Goal: Task Accomplishment & Management: Complete application form

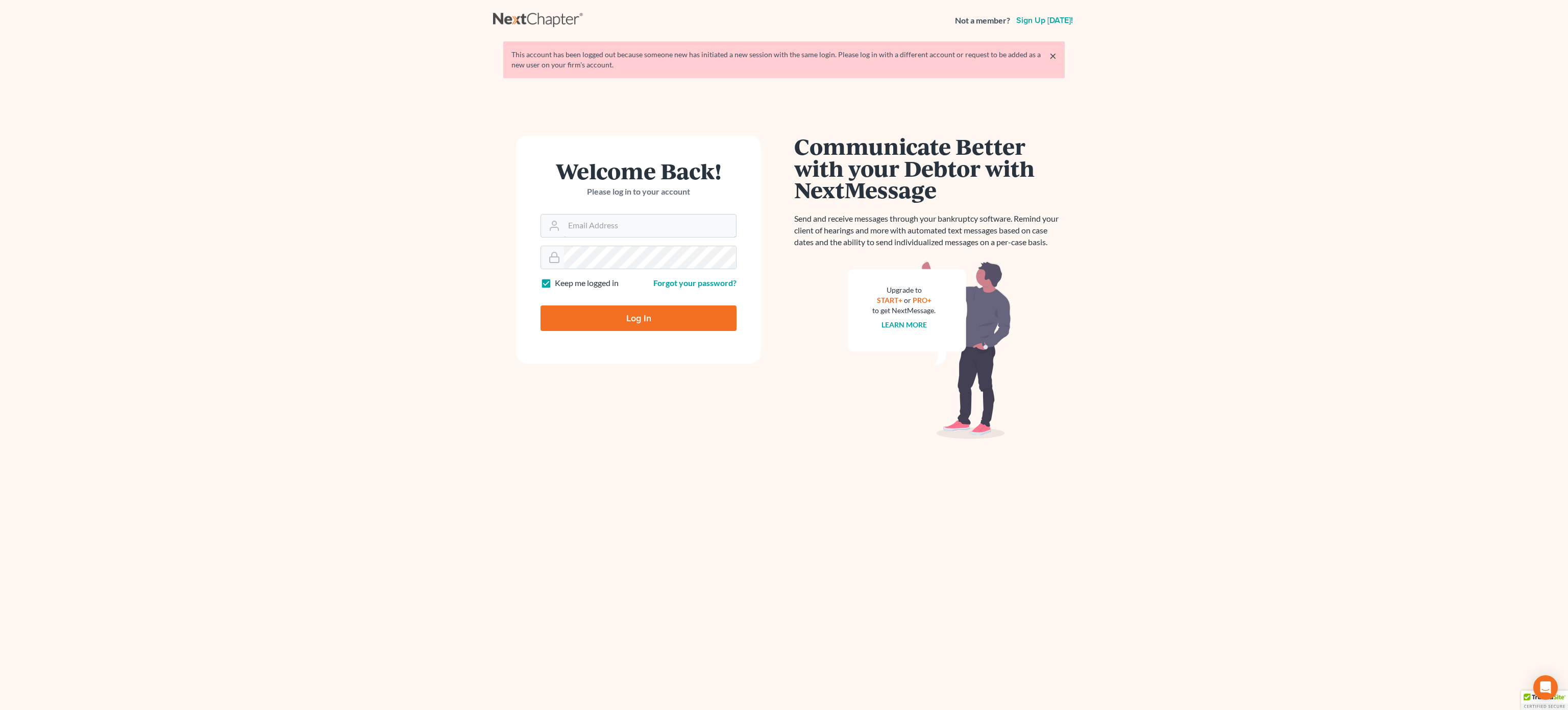
type input "bankruptcy@attorneydebtfighters.com"
click at [663, 329] on input "Log In" at bounding box center [639, 318] width 196 height 26
type input "Thinking..."
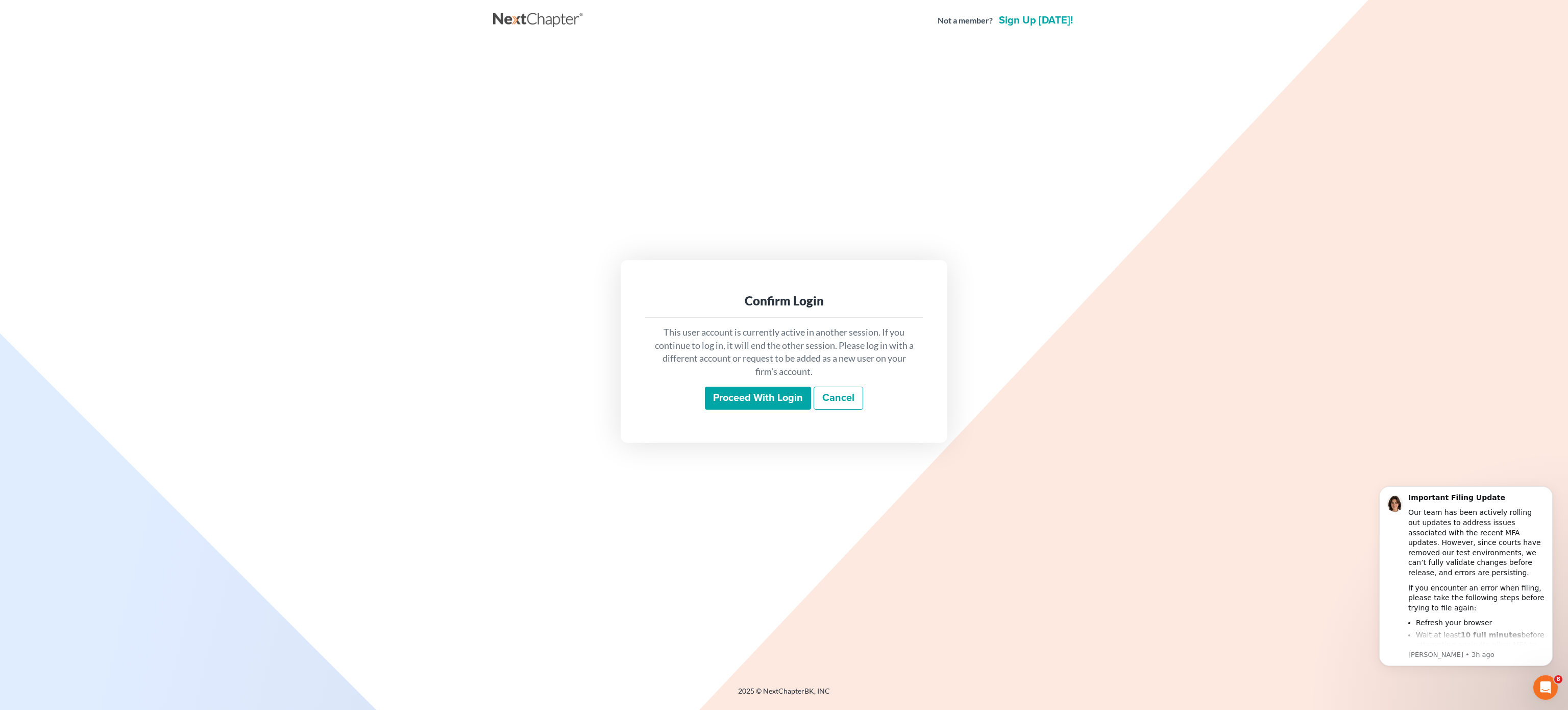
click at [768, 392] on input "Proceed with login" at bounding box center [758, 398] width 106 height 24
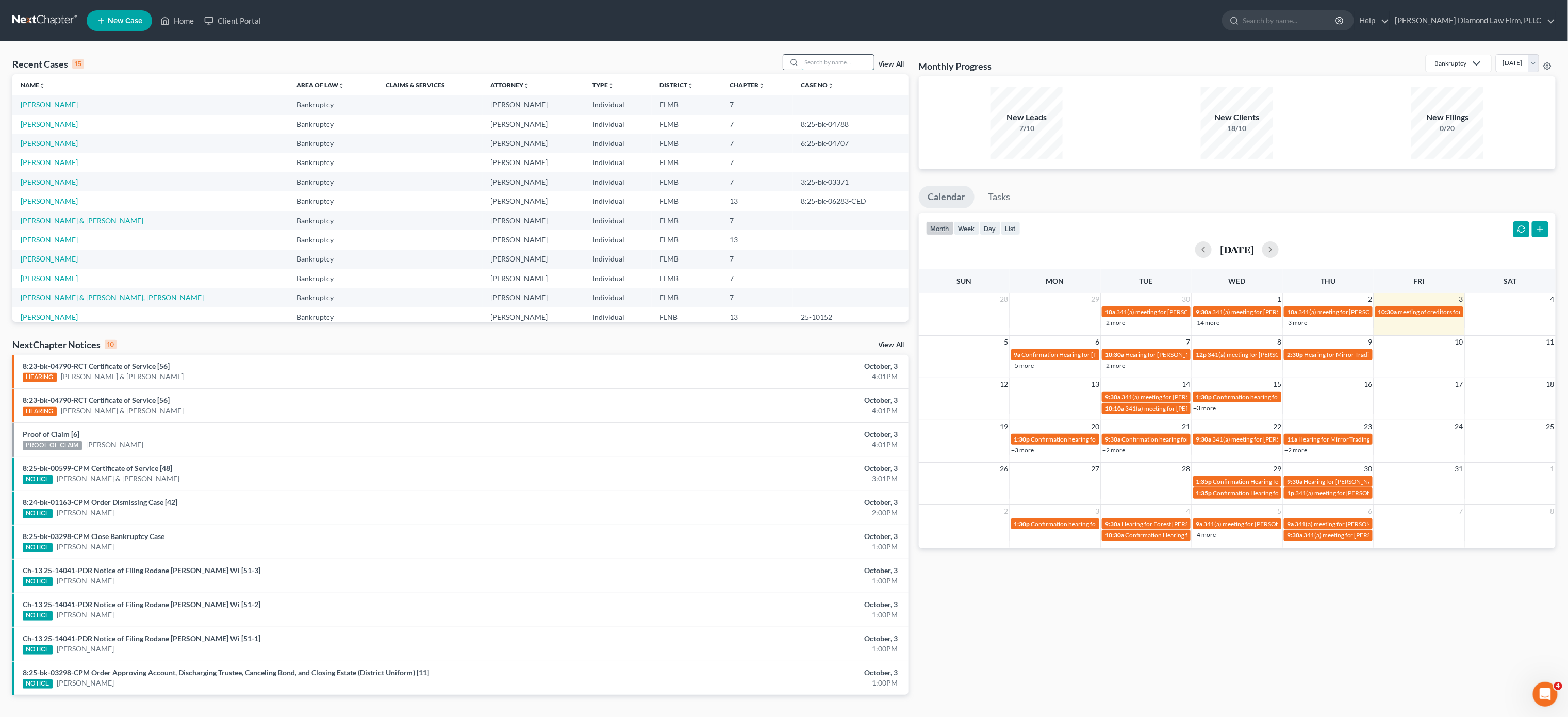
click at [847, 61] on input "search" at bounding box center [837, 62] width 72 height 15
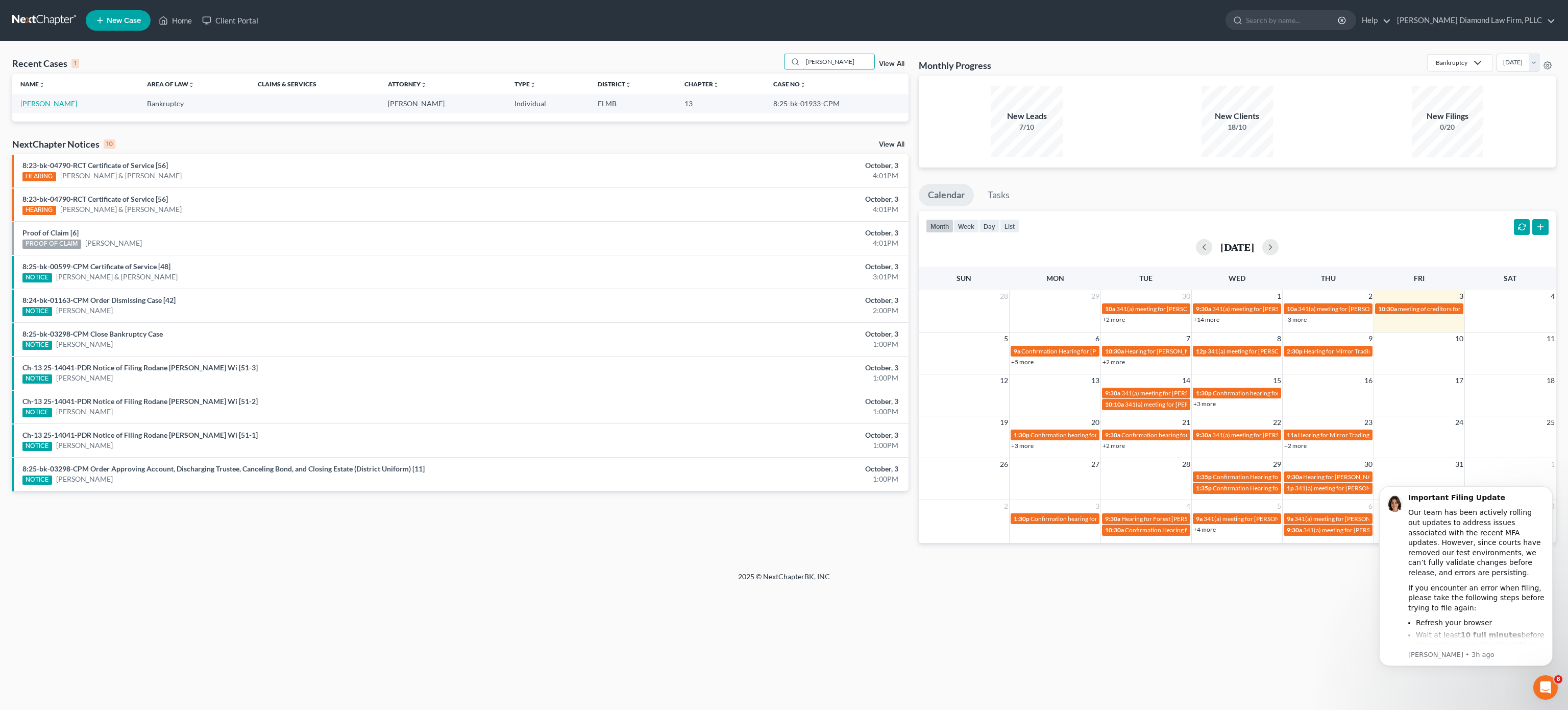
type input "[PERSON_NAME]"
click at [51, 105] on link "[PERSON_NAME]" at bounding box center [49, 104] width 57 height 9
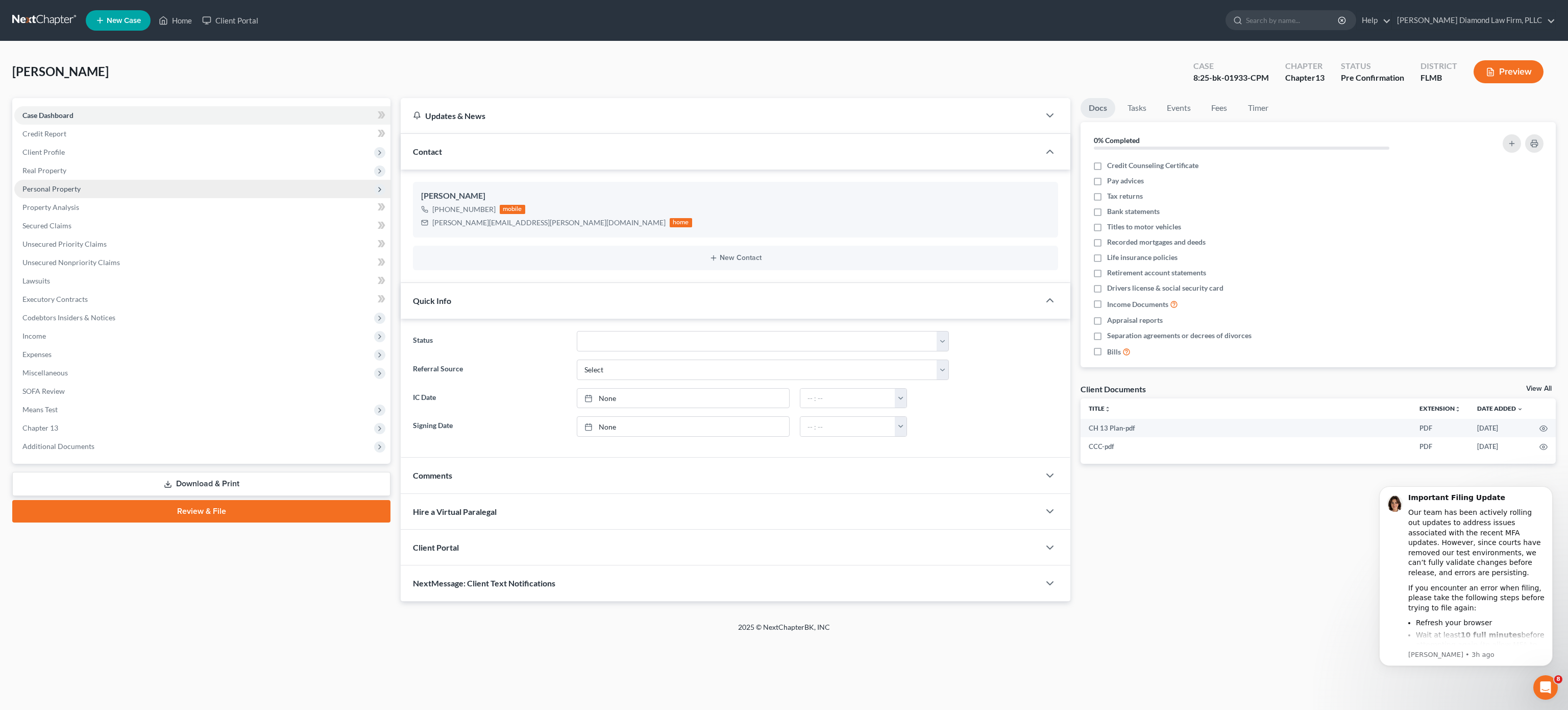
click at [67, 187] on span "Personal Property" at bounding box center [52, 189] width 58 height 9
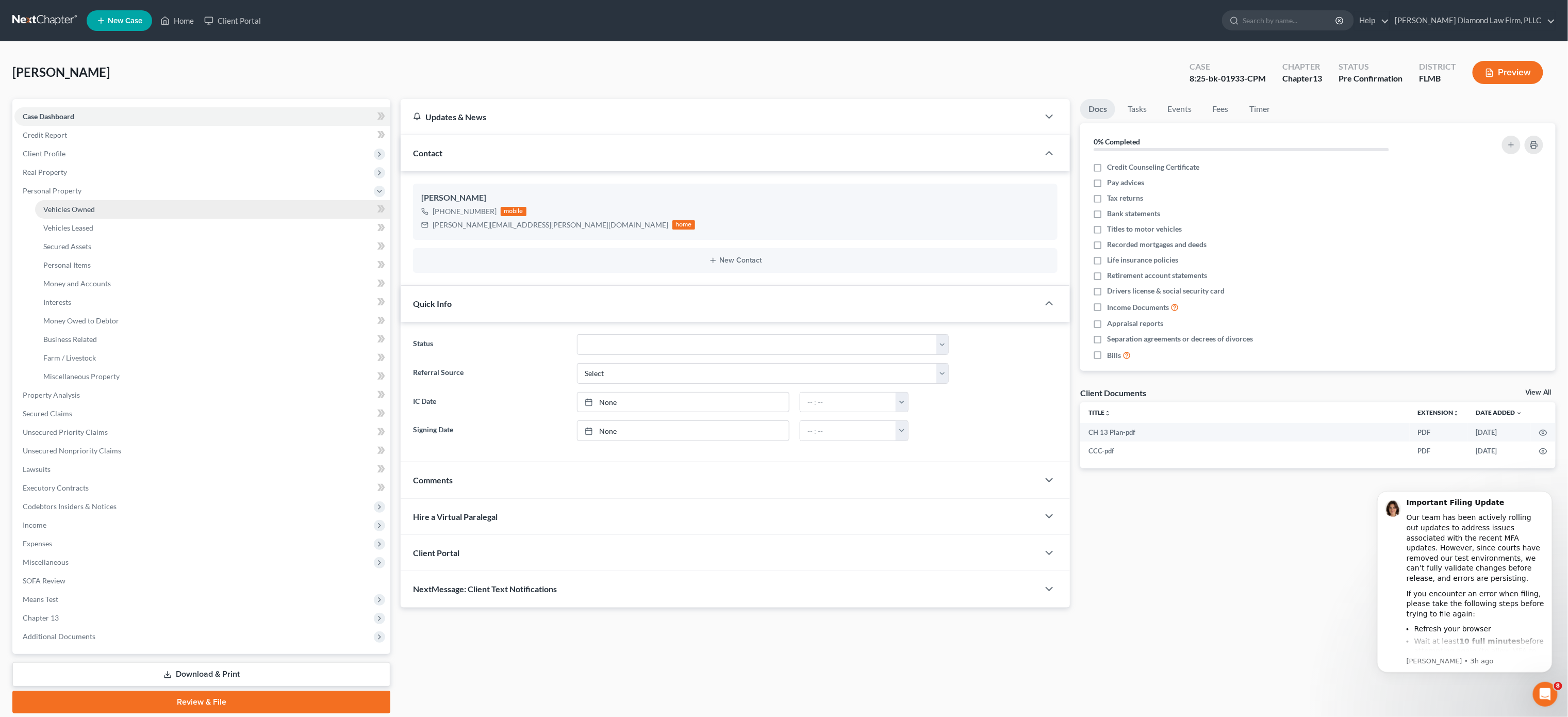
click at [91, 211] on span "Vehicles Owned" at bounding box center [69, 209] width 52 height 9
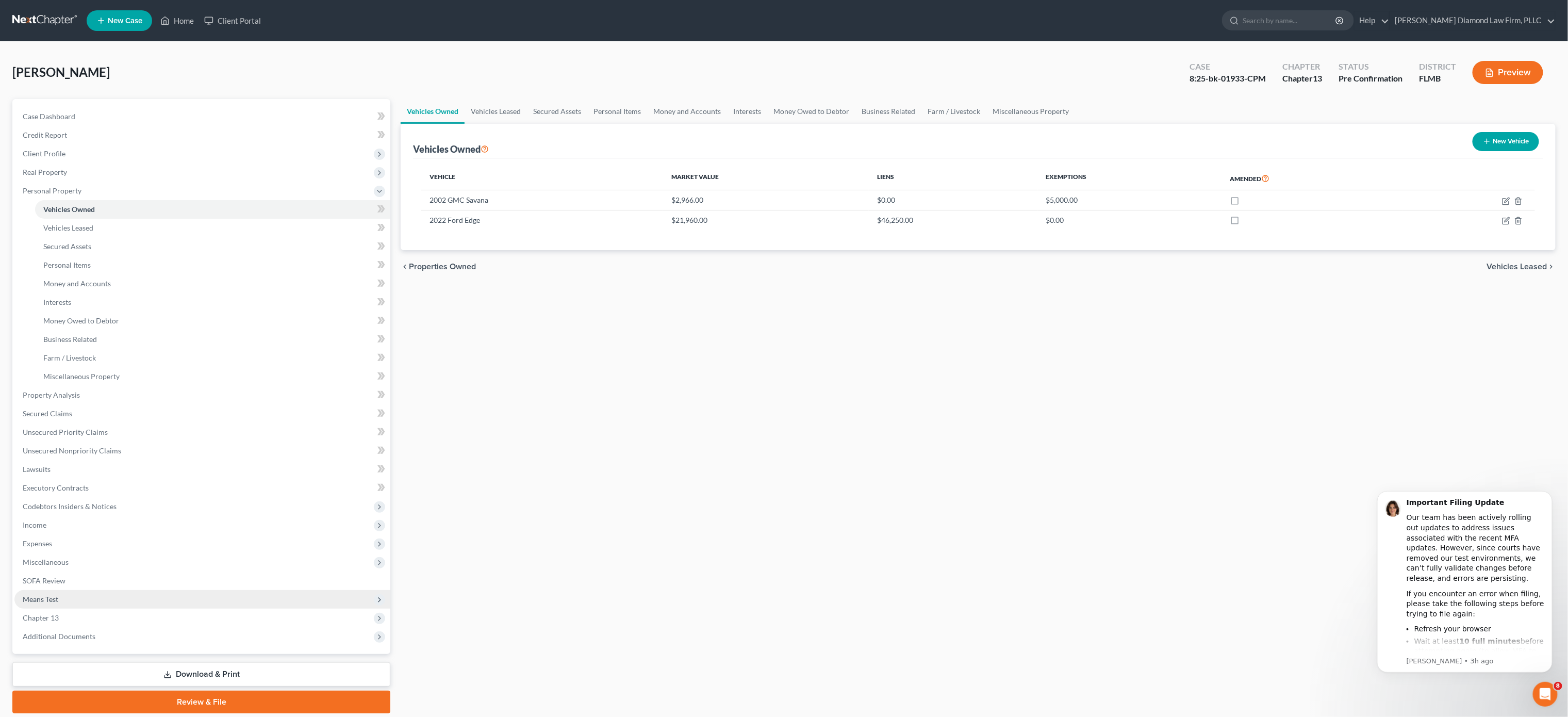
click at [68, 598] on span "Means Test" at bounding box center [202, 599] width 376 height 18
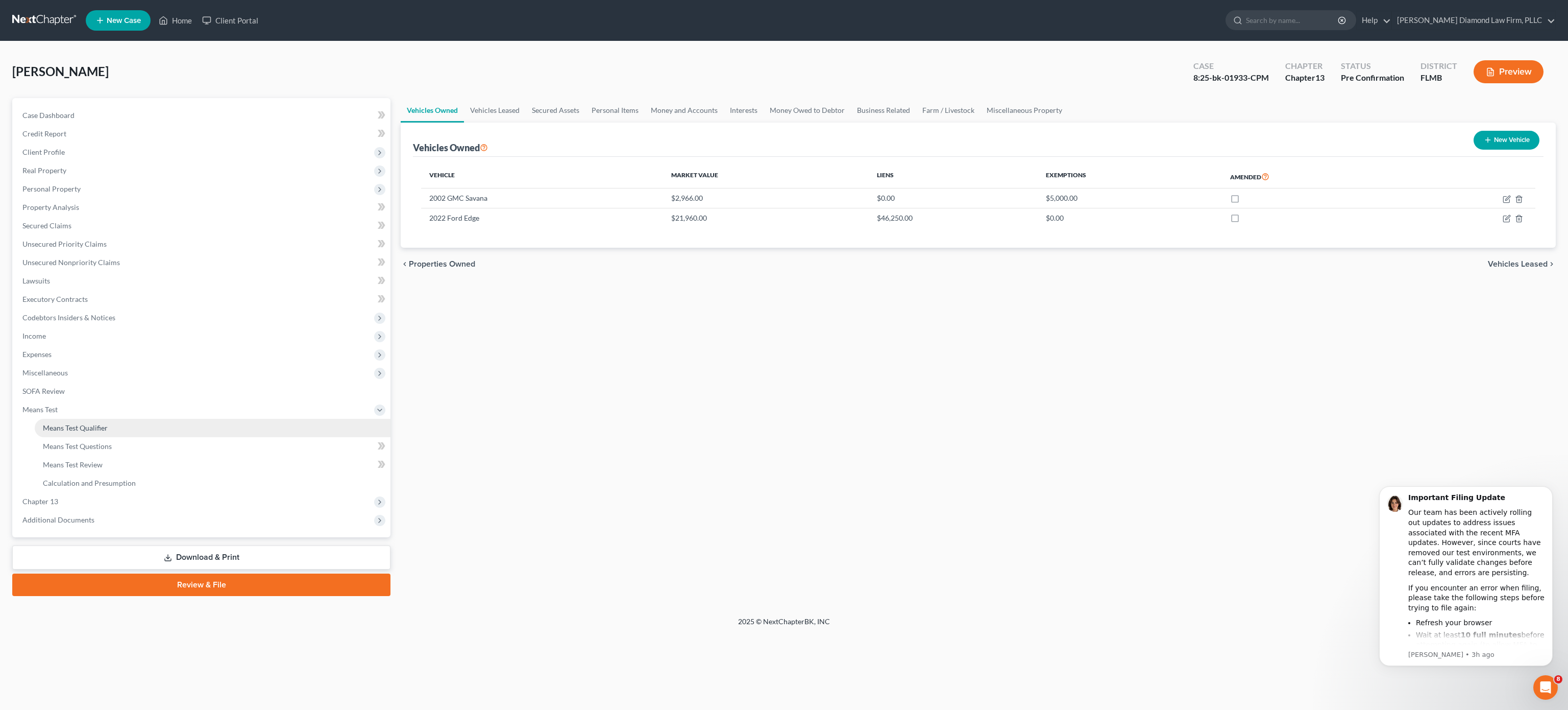
click at [86, 430] on span "Means Test Qualifier" at bounding box center [75, 427] width 65 height 9
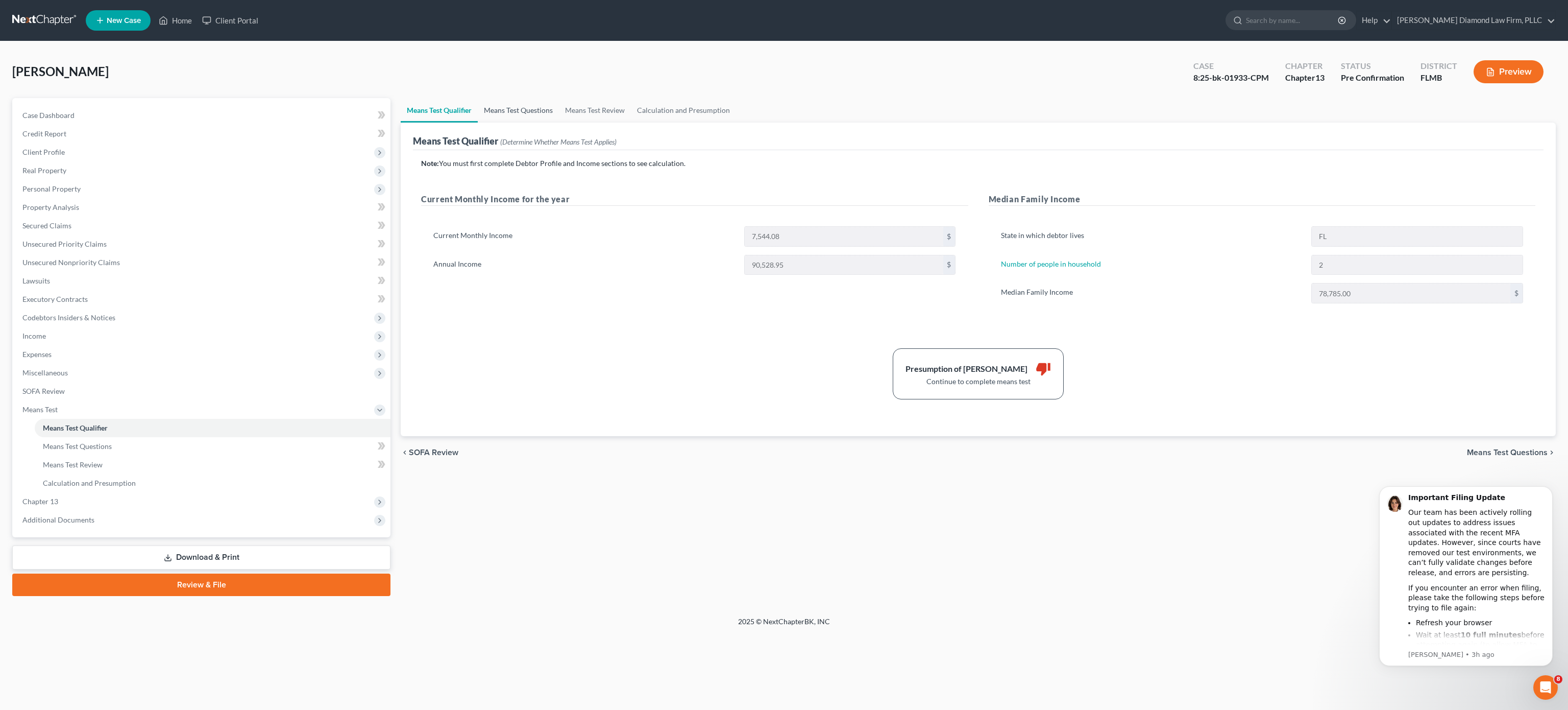
click at [511, 116] on link "Means Test Questions" at bounding box center [518, 110] width 81 height 24
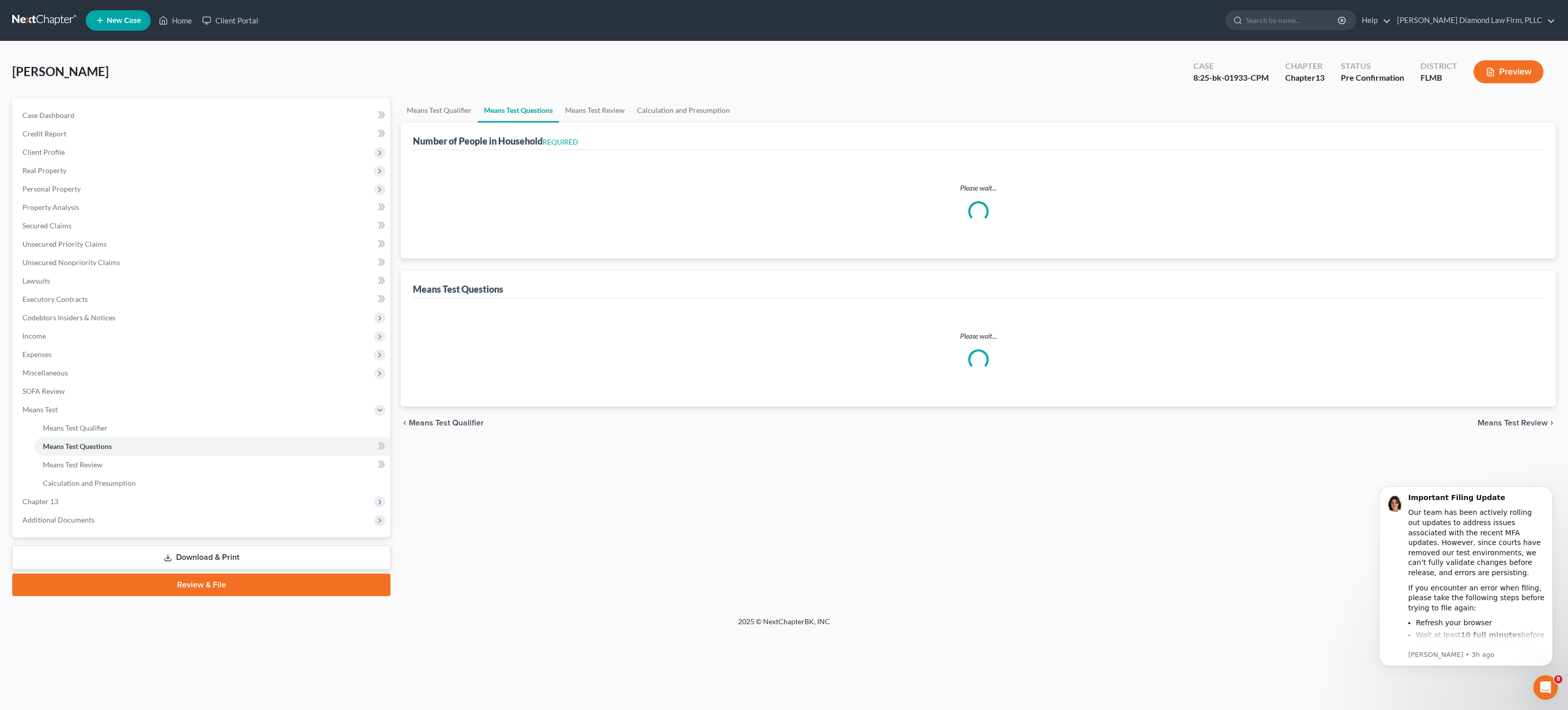
select select "0"
select select "60"
select select "1"
select select "60"
select select "1"
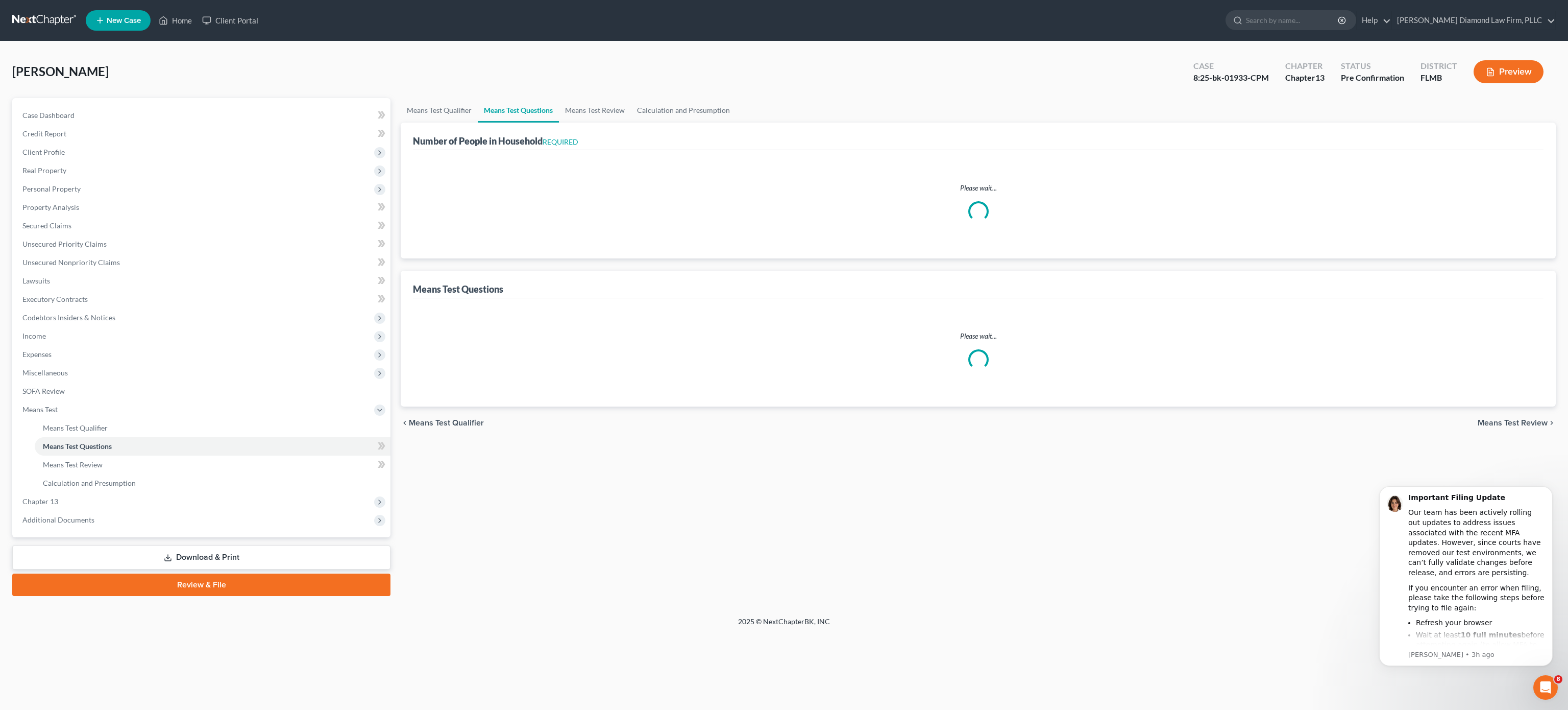
select select "60"
select select "2"
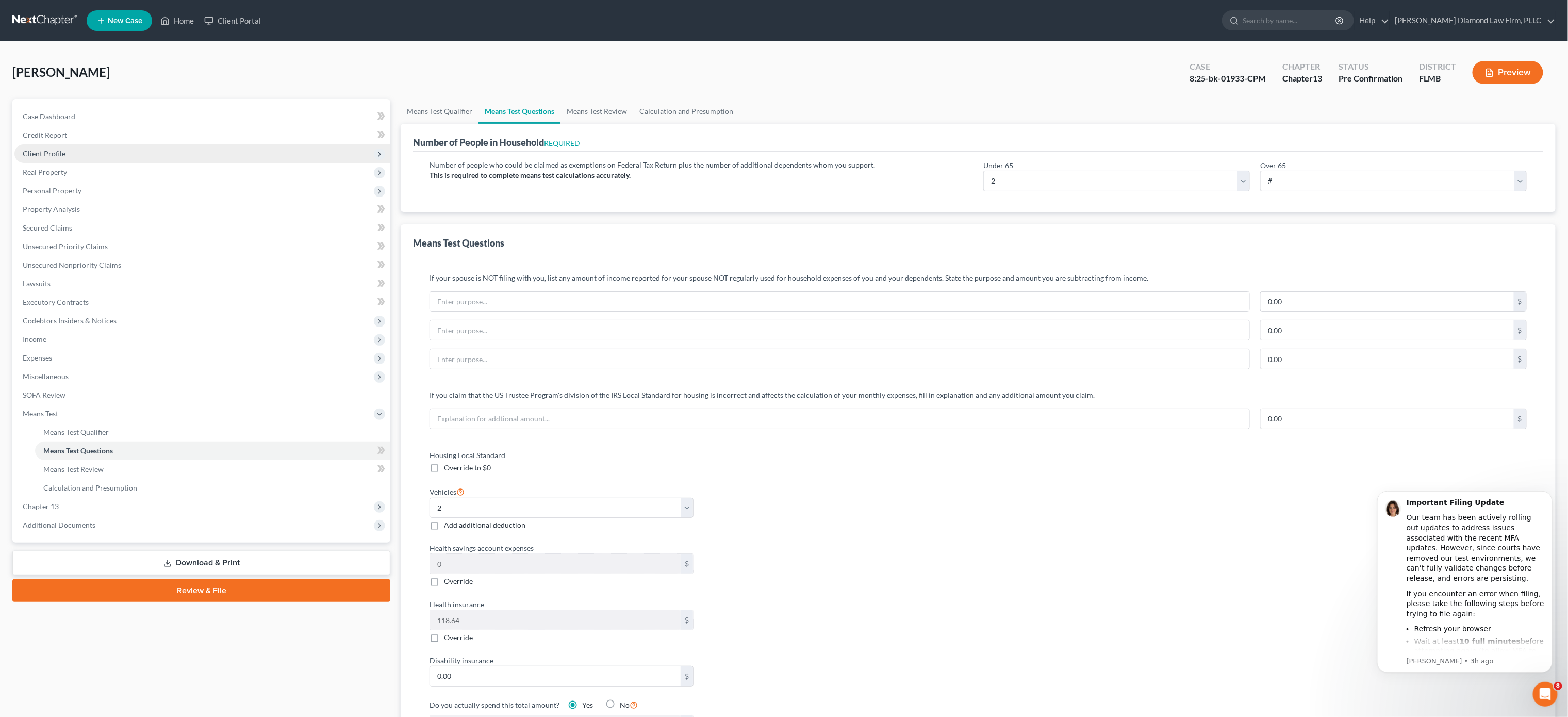
click at [76, 160] on span "Client Profile" at bounding box center [202, 154] width 376 height 18
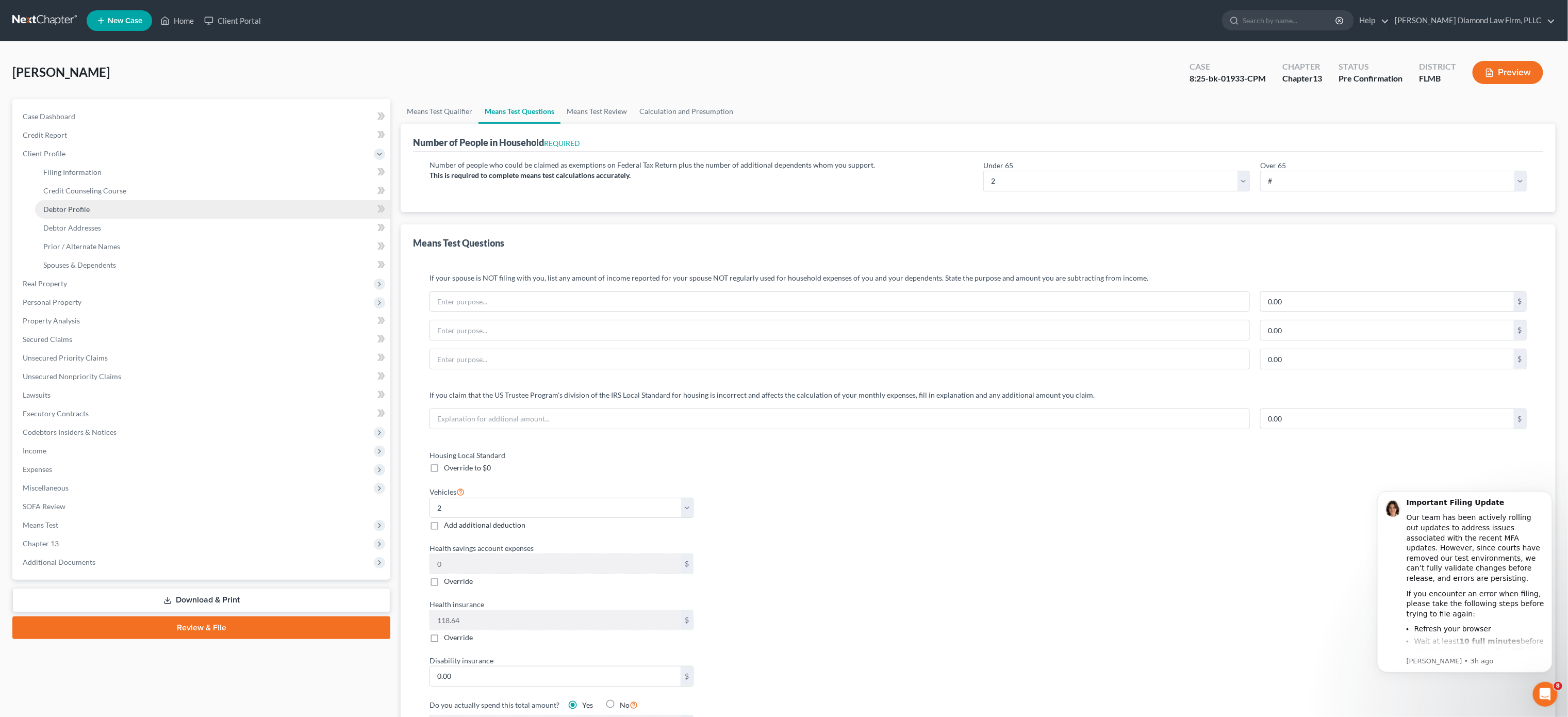
click at [143, 211] on link "Debtor Profile" at bounding box center [213, 209] width 355 height 18
select select "1"
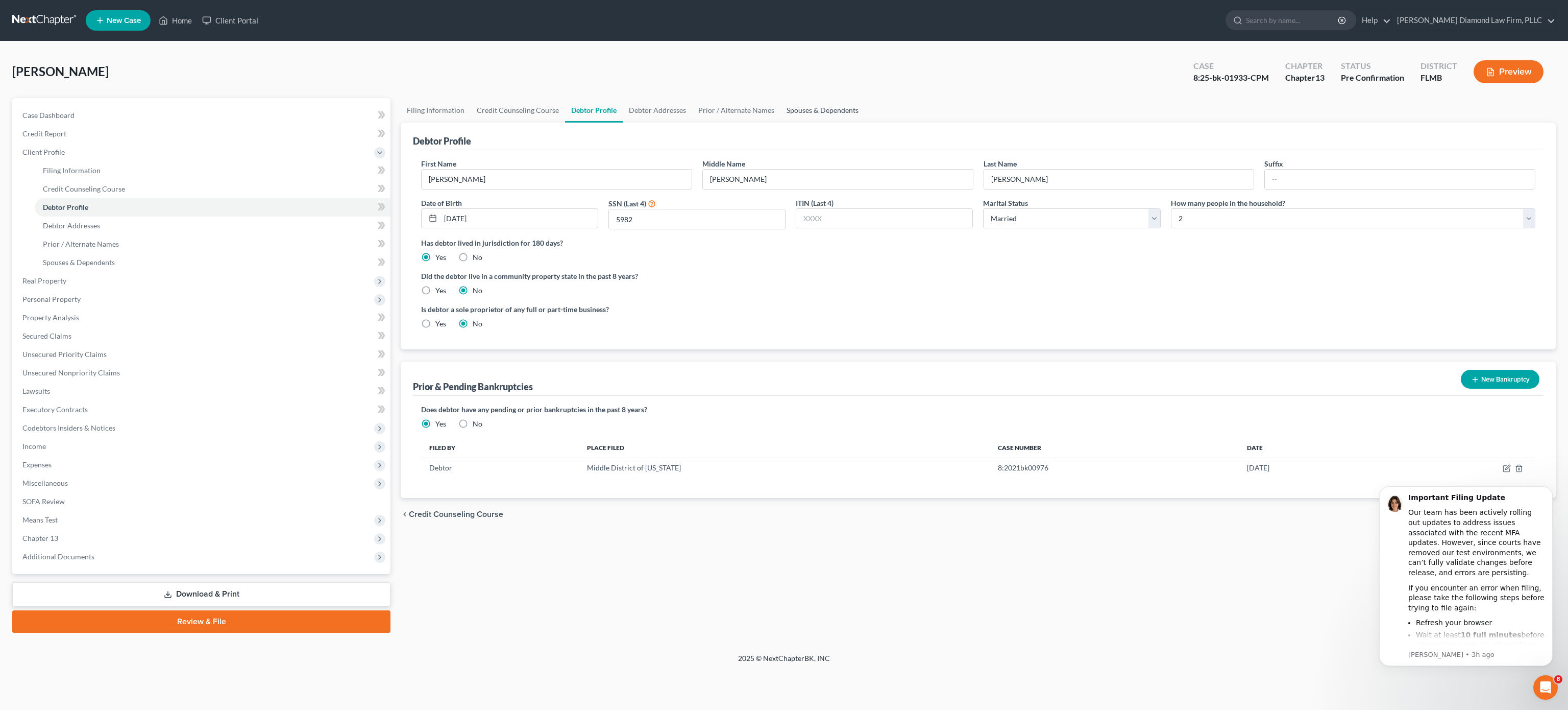
click at [840, 114] on link "Spouses & Dependents" at bounding box center [822, 110] width 84 height 24
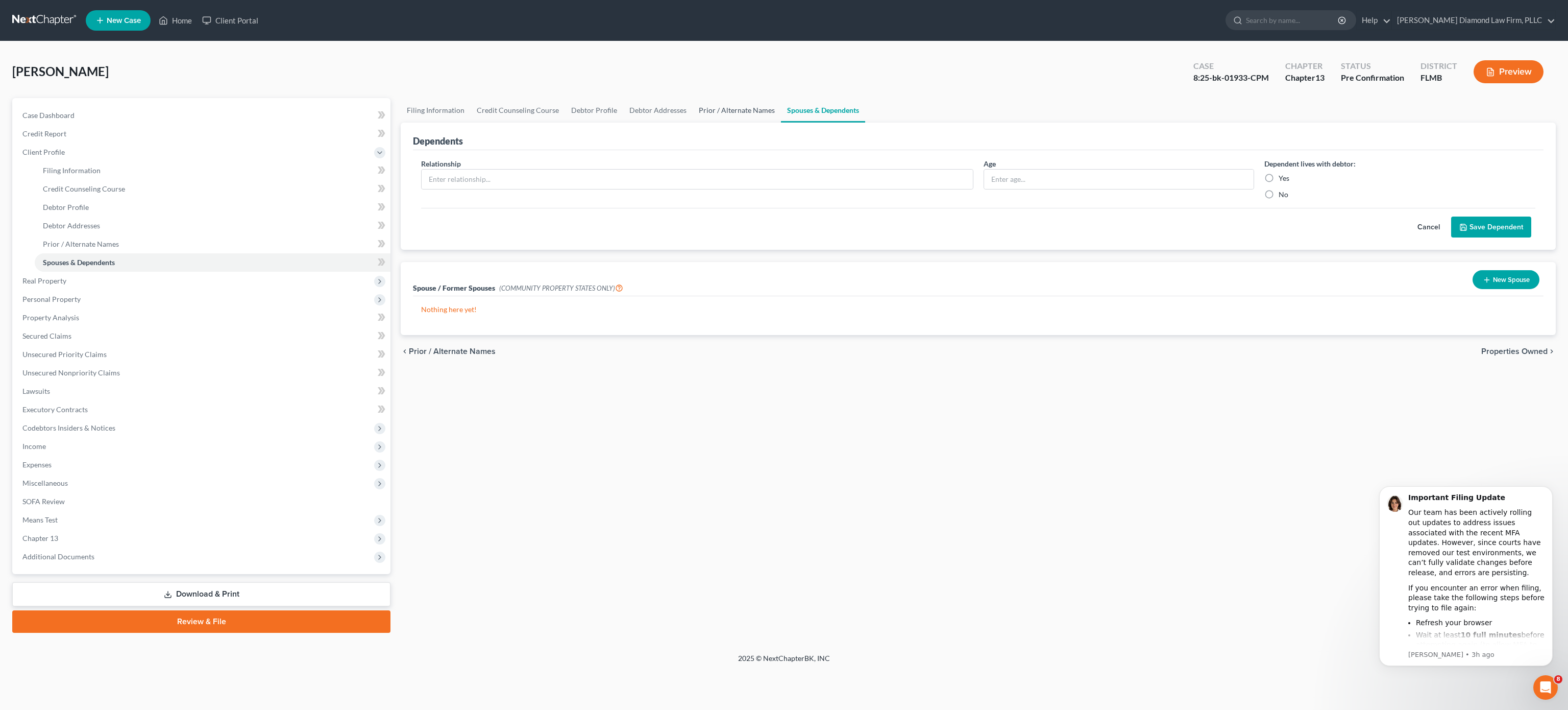
click at [710, 118] on link "Prior / Alternate Names" at bounding box center [737, 110] width 88 height 24
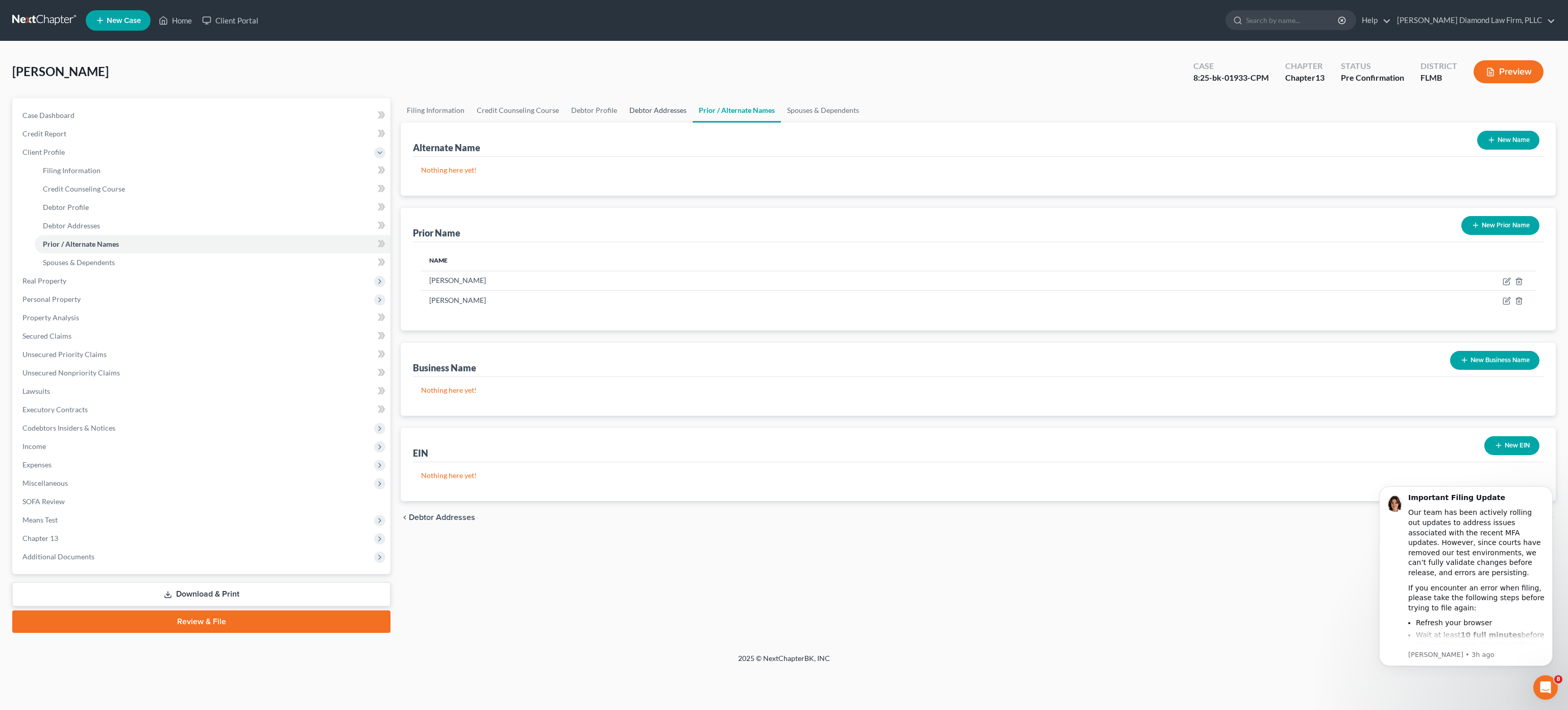
click at [663, 116] on link "Debtor Addresses" at bounding box center [658, 110] width 69 height 24
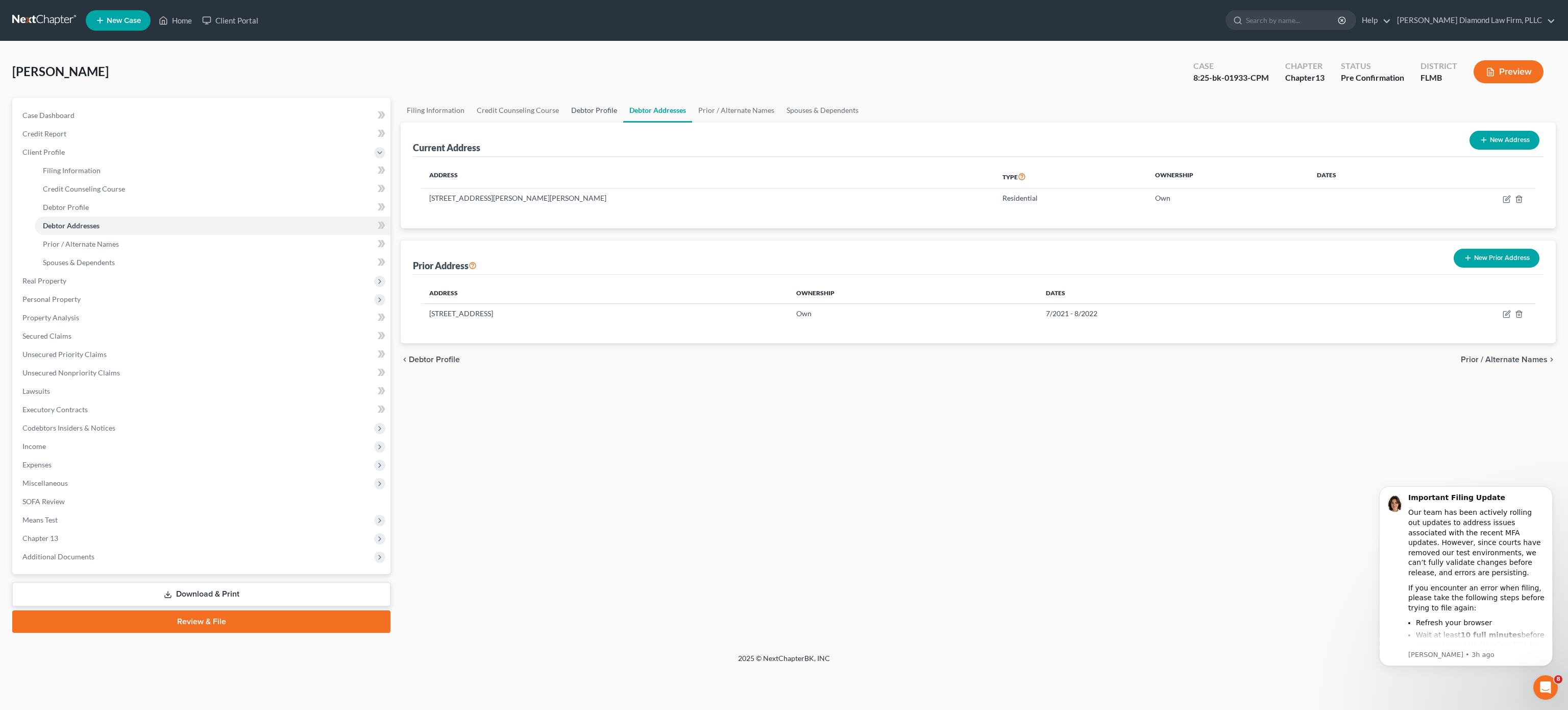
click at [604, 118] on link "Debtor Profile" at bounding box center [594, 110] width 58 height 24
select select "1"
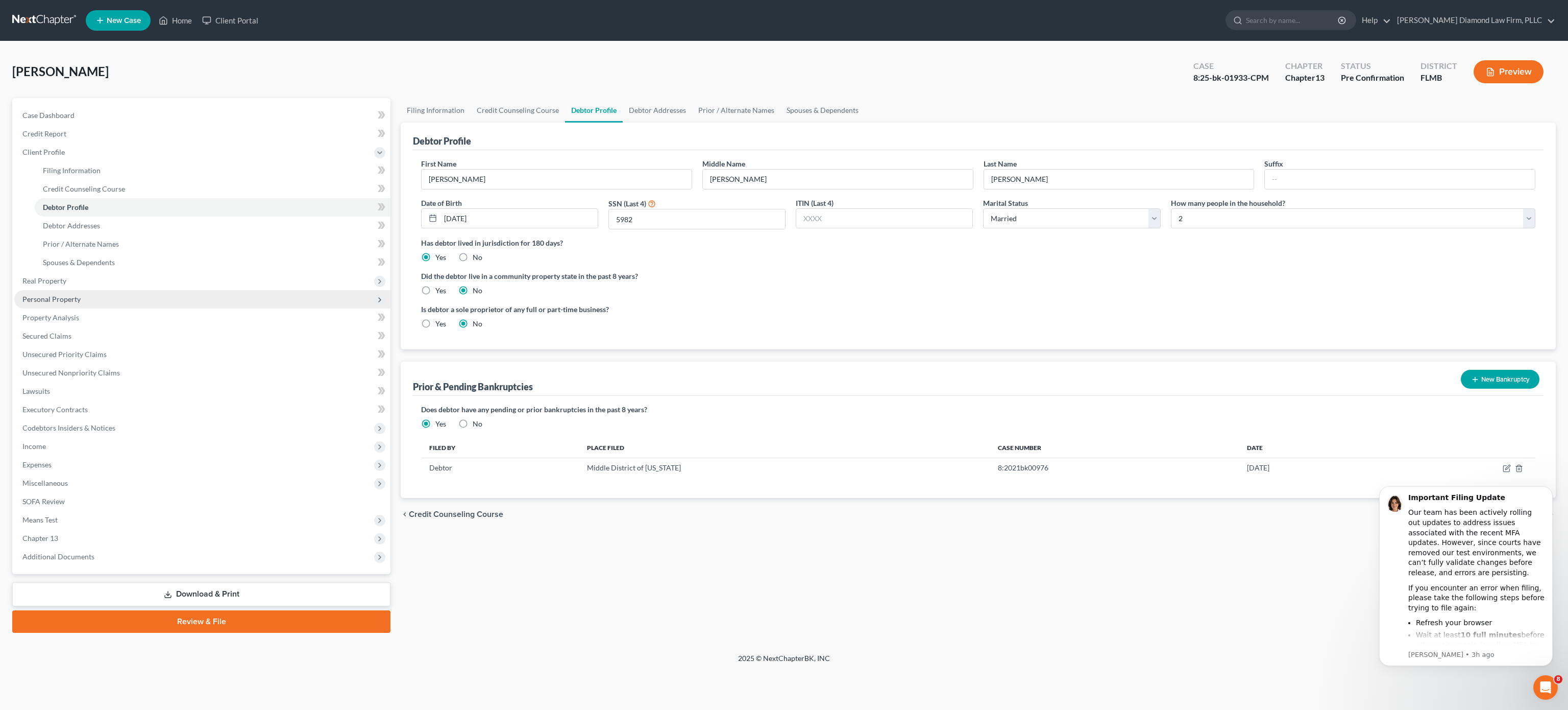
click at [82, 299] on span "Personal Property" at bounding box center [202, 299] width 376 height 18
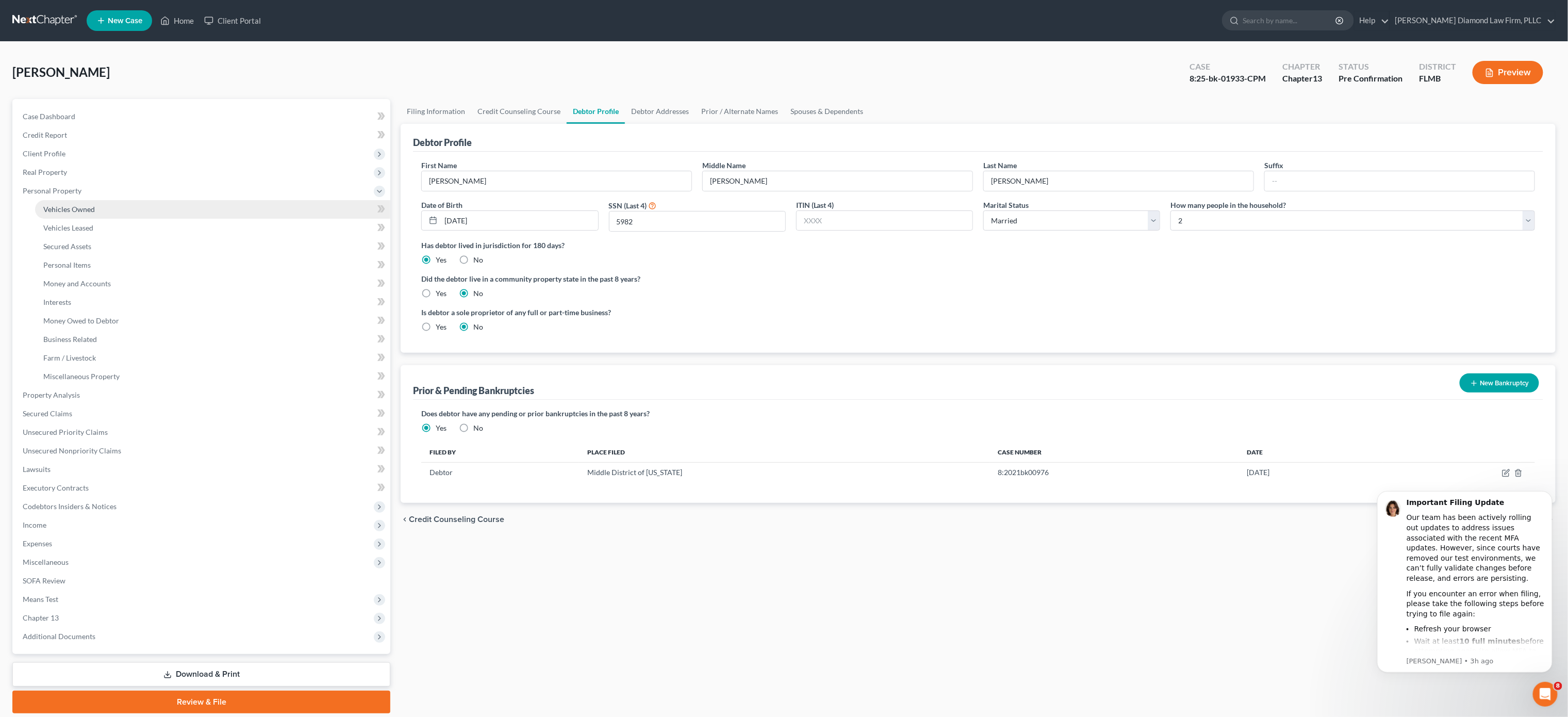
click at [203, 206] on link "Vehicles Owned" at bounding box center [213, 209] width 355 height 18
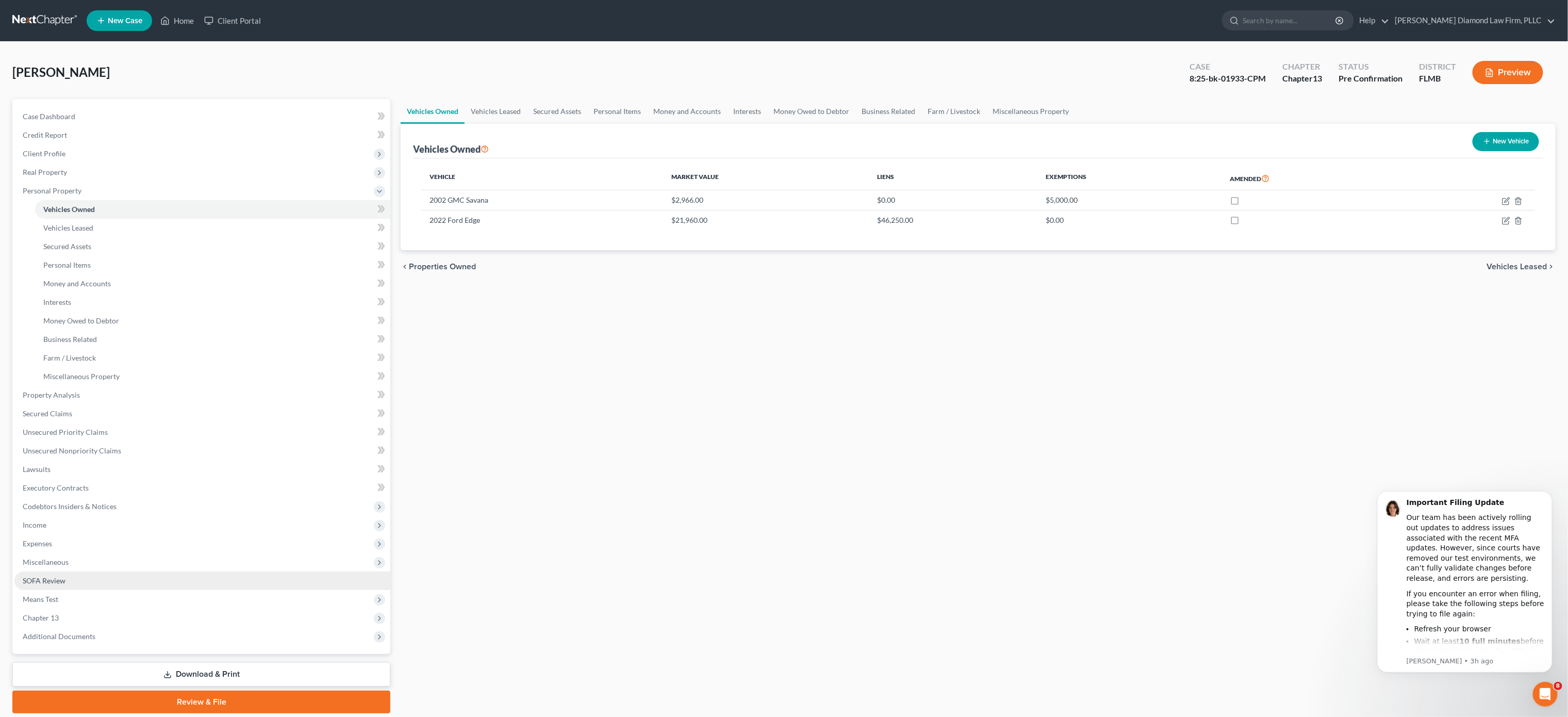
click at [110, 580] on link "SOFA Review" at bounding box center [202, 580] width 376 height 18
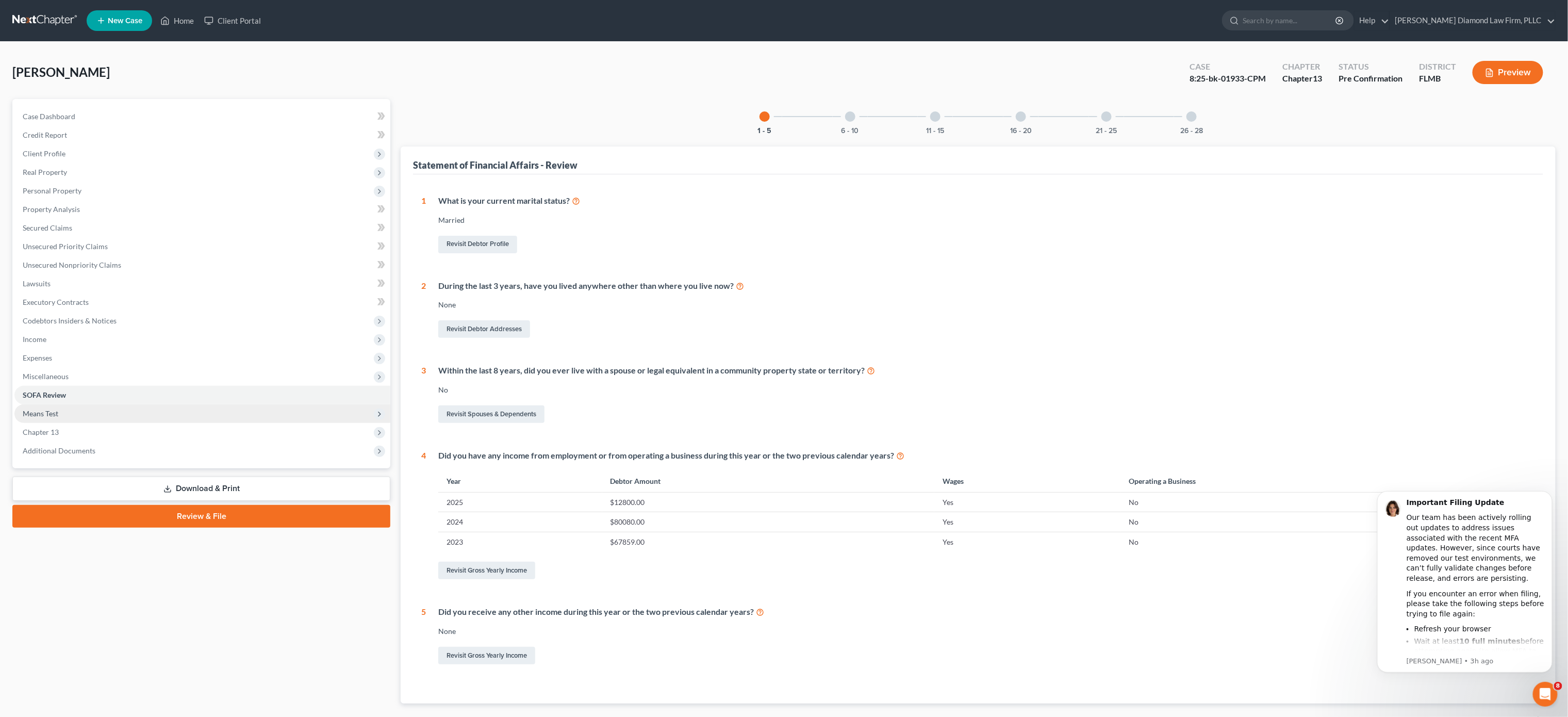
click at [72, 413] on span "Means Test" at bounding box center [202, 413] width 376 height 18
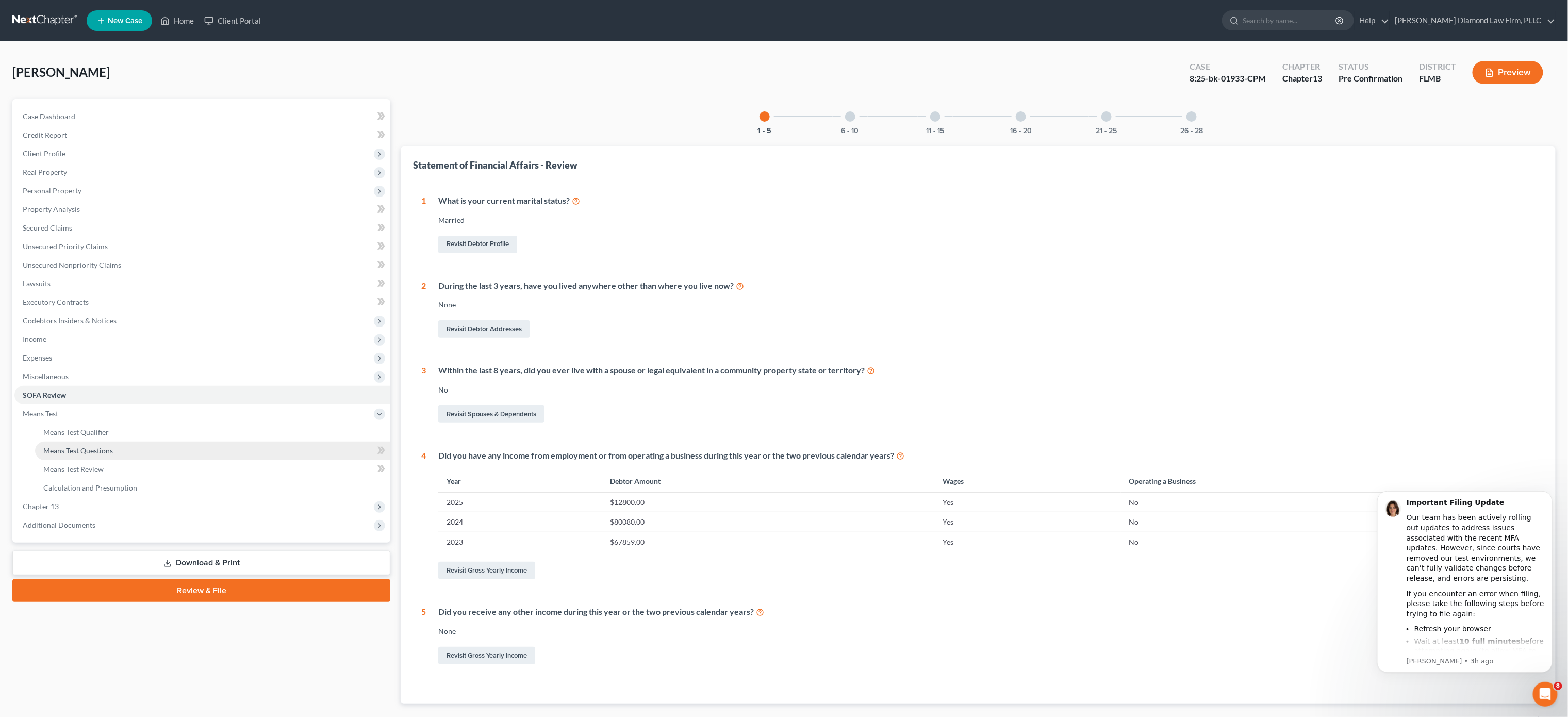
click at [173, 446] on link "Means Test Questions" at bounding box center [213, 451] width 355 height 18
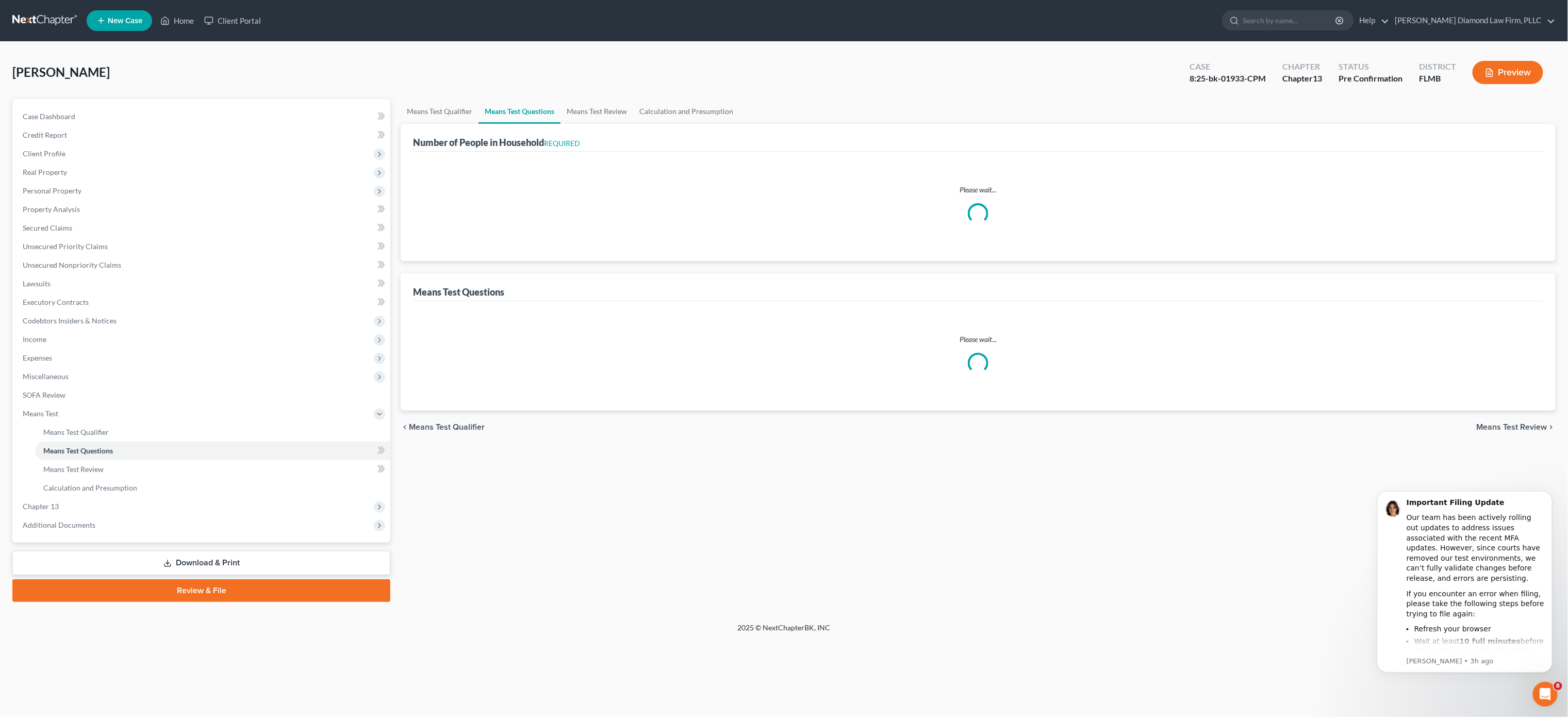
select select "0"
select select "60"
select select "1"
select select "60"
select select "1"
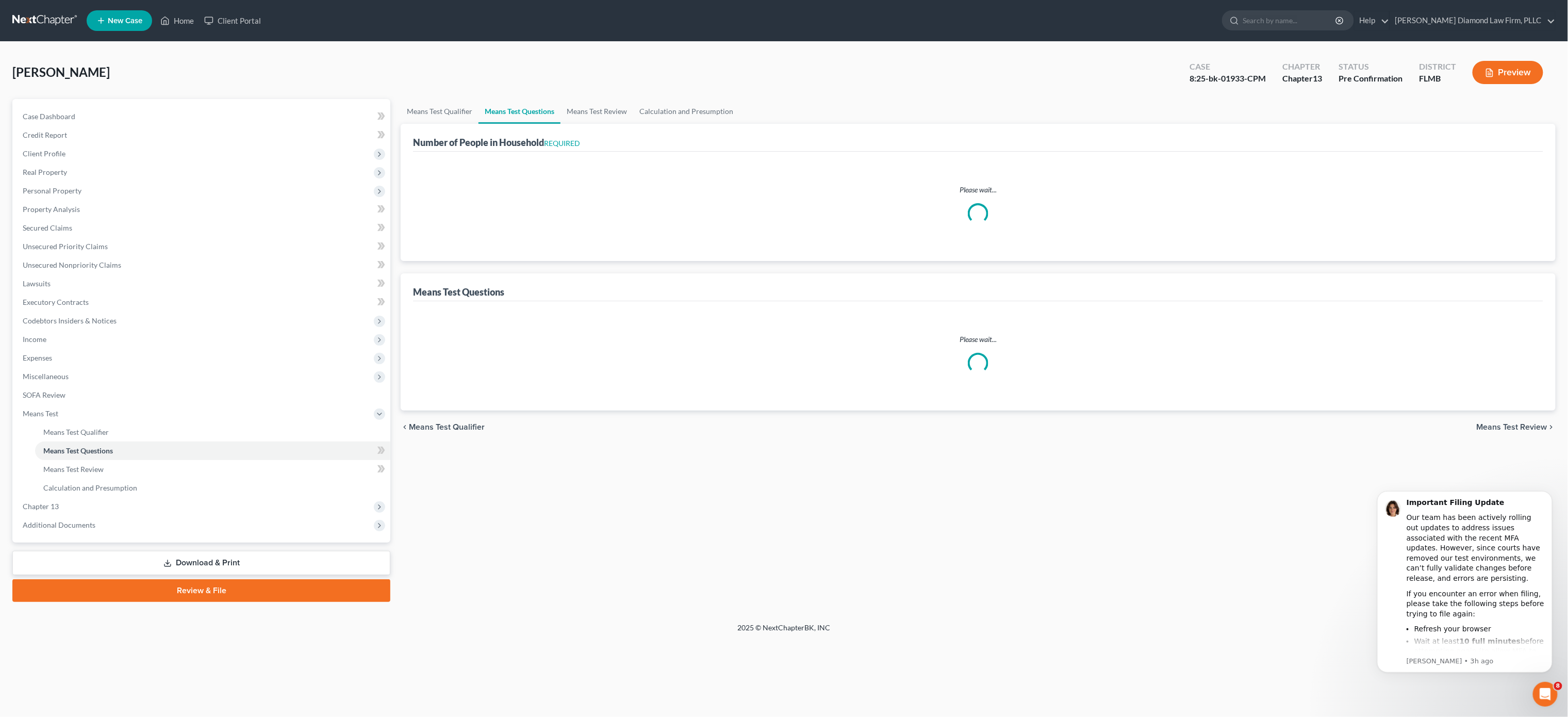
select select "60"
select select "2"
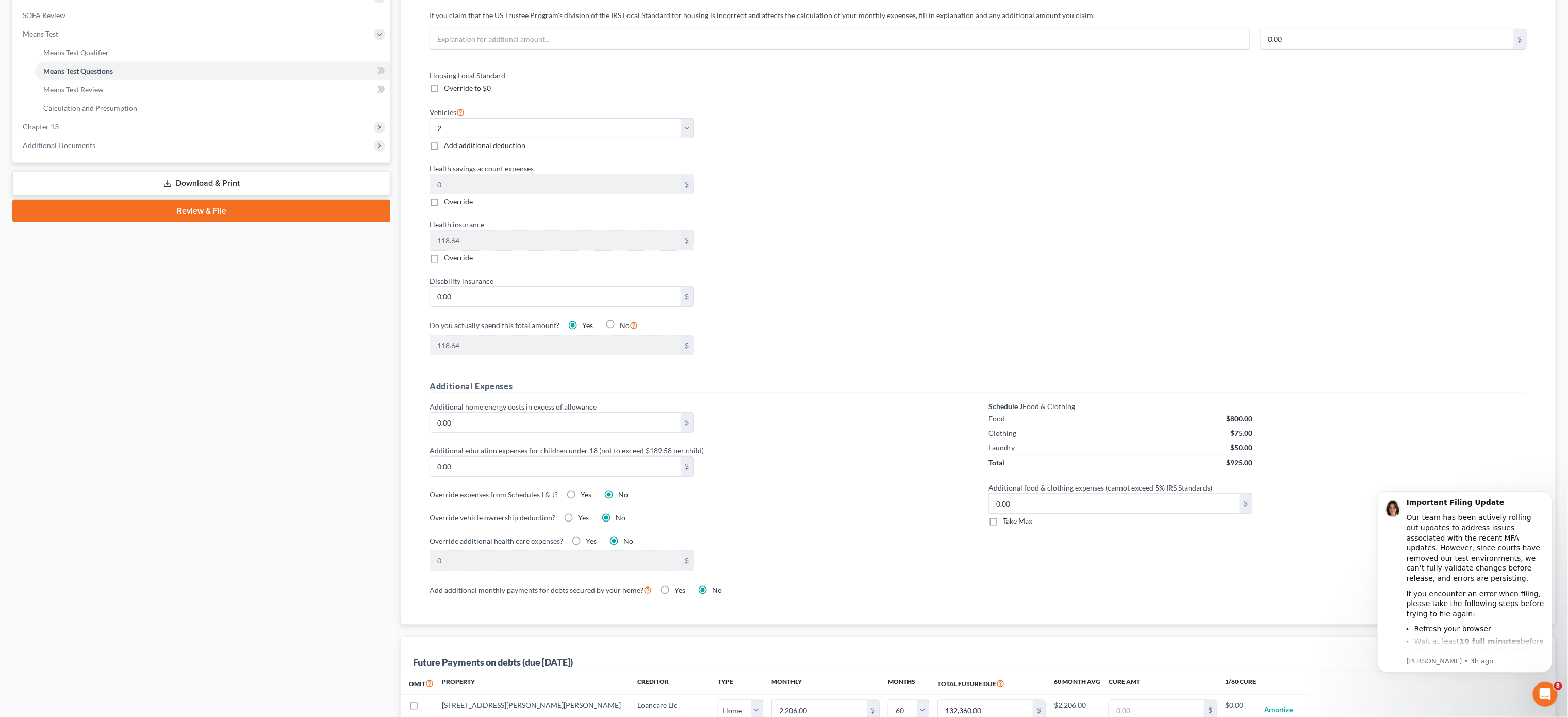
scroll to position [619, 0]
